Goal: Browse casually: Explore the website without a specific task or goal

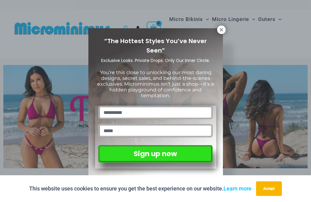
click at [223, 29] on icon at bounding box center [221, 29] width 5 height 5
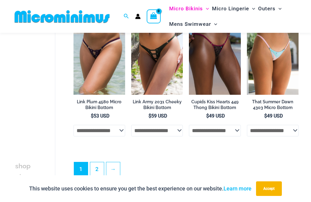
scroll to position [1417, 0]
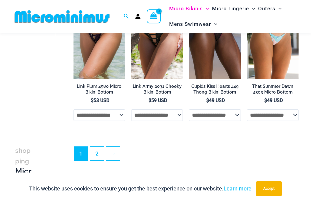
click at [97, 149] on link "2" at bounding box center [97, 154] width 14 height 14
